Goal: Find specific page/section: Find specific page/section

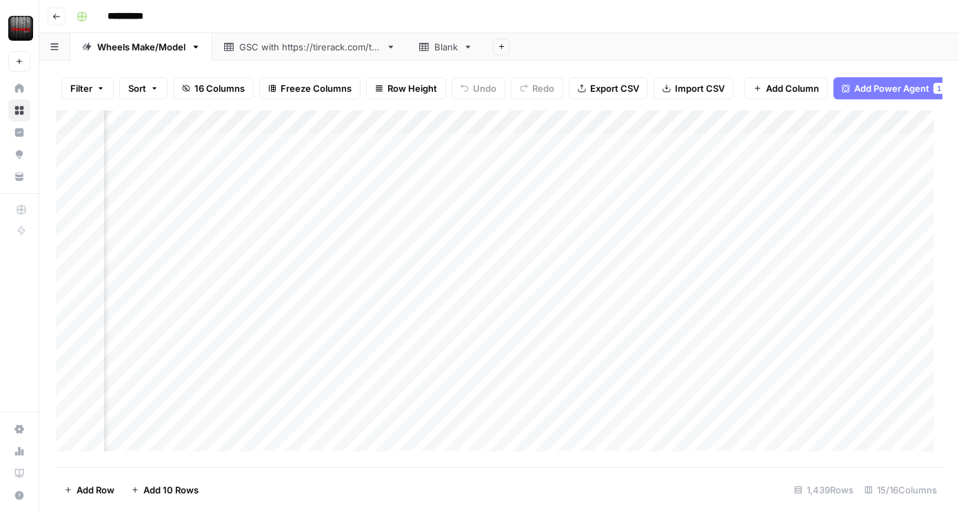
scroll to position [0, 1007]
